Goal: Task Accomplishment & Management: Complete application form

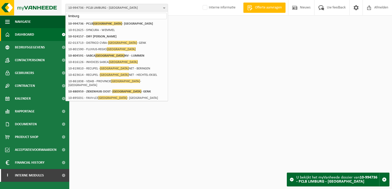
drag, startPoint x: 109, startPoint y: 15, endPoint x: 42, endPoint y: 15, distance: 67.3
click at [42, 15] on div "10-994736 - PCLB [GEOGRAPHIC_DATA] - [GEOGRAPHIC_DATA] [GEOGRAPHIC_DATA] 10-994…" at bounding box center [196, 8] width 392 height 16
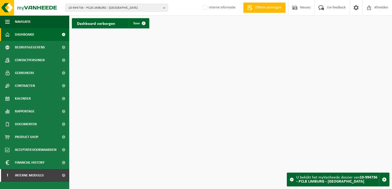
click at [99, 10] on span "10-994736 - PCLB LIMBURG - HASSELT" at bounding box center [114, 8] width 93 height 8
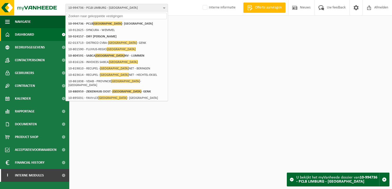
click at [97, 16] on input "text" at bounding box center [117, 16] width 100 height 6
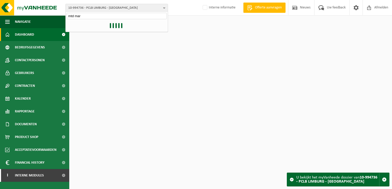
type input "mtd mar"
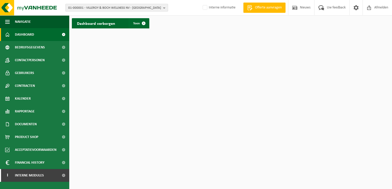
click at [119, 10] on span "01-000001 - VILLEROY & BOCH WELLNESS NV - ROESELARE" at bounding box center [114, 8] width 93 height 8
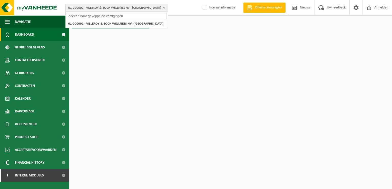
click at [116, 15] on input "text" at bounding box center [117, 16] width 100 height 6
click at [116, 18] on input "text" at bounding box center [117, 16] width 100 height 6
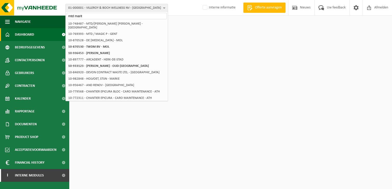
click at [91, 17] on input "mtd marit" at bounding box center [117, 16] width 100 height 6
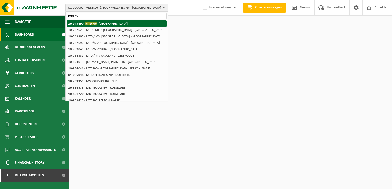
type input "mtd nv"
click at [103, 24] on strong "10-943490 - MTD NV - ANTWERPEN" at bounding box center [97, 24] width 59 height 4
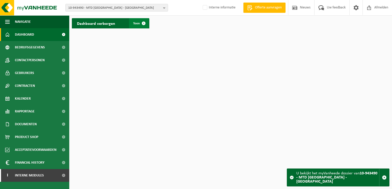
click at [139, 22] on span at bounding box center [144, 23] width 10 height 10
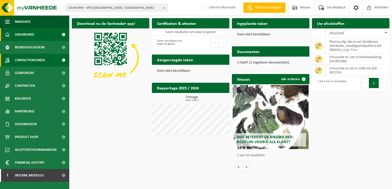
click at [37, 63] on span "Contactpersonen" at bounding box center [30, 60] width 30 height 13
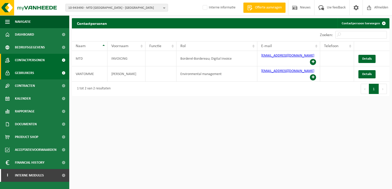
click at [38, 72] on link "Gebruikers" at bounding box center [34, 73] width 69 height 13
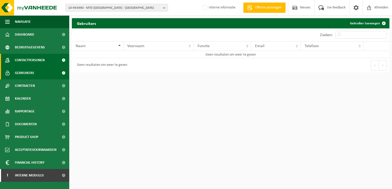
click at [27, 62] on span "Contactpersonen" at bounding box center [30, 60] width 30 height 13
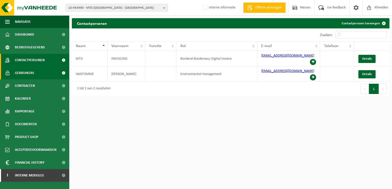
click at [28, 69] on span "Gebruikers" at bounding box center [24, 73] width 19 height 13
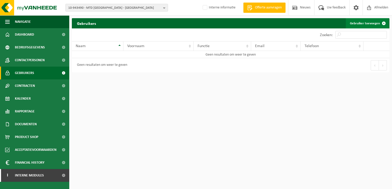
click at [384, 22] on span at bounding box center [384, 23] width 10 height 10
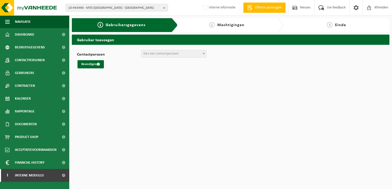
click at [171, 56] on span "Kies een contactpersoon" at bounding box center [173, 53] width 65 height 7
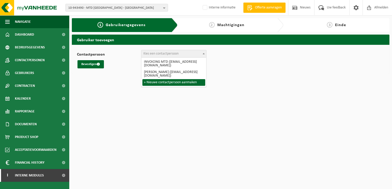
select select "0"
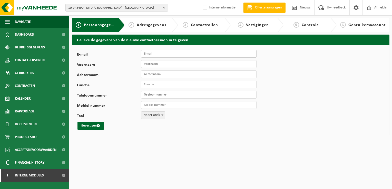
click at [154, 51] on input "E-mail" at bounding box center [199, 54] width 116 height 8
paste input "[PERSON_NAME][EMAIL_ADDRESS][DOMAIN_NAME]"
type input "[PERSON_NAME][EMAIL_ADDRESS][DOMAIN_NAME]"
click at [170, 63] on input "Voornaam" at bounding box center [199, 64] width 116 height 8
type input "[PERSON_NAME]"
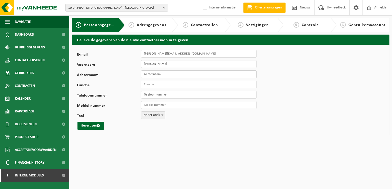
click at [169, 74] on input "Achternaam" at bounding box center [199, 75] width 116 height 8
type input "[PERSON_NAME]"
type input "Operations"
type input "[PHONE_NUMBER]"
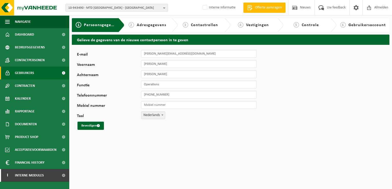
click at [34, 69] on link "Gebruikers" at bounding box center [34, 73] width 69 height 13
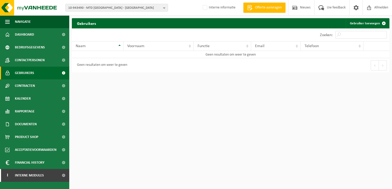
click at [34, 59] on span "Contactpersonen" at bounding box center [30, 60] width 30 height 13
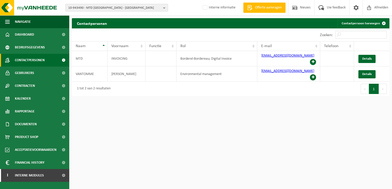
click at [80, 9] on span "10-943490 - MTD [GEOGRAPHIC_DATA] - [GEOGRAPHIC_DATA]" at bounding box center [114, 8] width 93 height 8
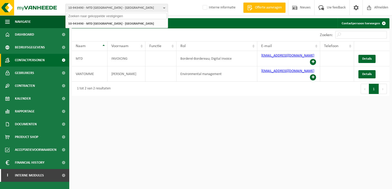
click at [99, 17] on input "text" at bounding box center [117, 16] width 100 height 6
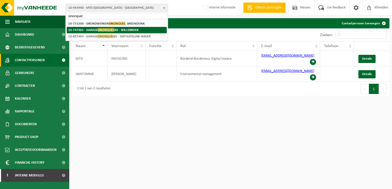
type input "sinonquel"
click at [101, 29] on span "SINONQUEL" at bounding box center [106, 30] width 17 height 4
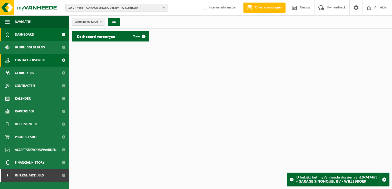
click at [37, 64] on span "Contactpersonen" at bounding box center [30, 60] width 30 height 13
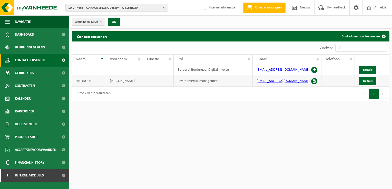
click at [288, 80] on td "[EMAIL_ADDRESS][DOMAIN_NAME]" at bounding box center [287, 80] width 69 height 11
drag, startPoint x: 289, startPoint y: 82, endPoint x: 255, endPoint y: 83, distance: 33.4
click at [255, 83] on td "[EMAIL_ADDRESS][DOMAIN_NAME]" at bounding box center [287, 80] width 69 height 11
copy link "[EMAIL_ADDRESS][DOMAIN_NAME]"
